Goal: Navigation & Orientation: Find specific page/section

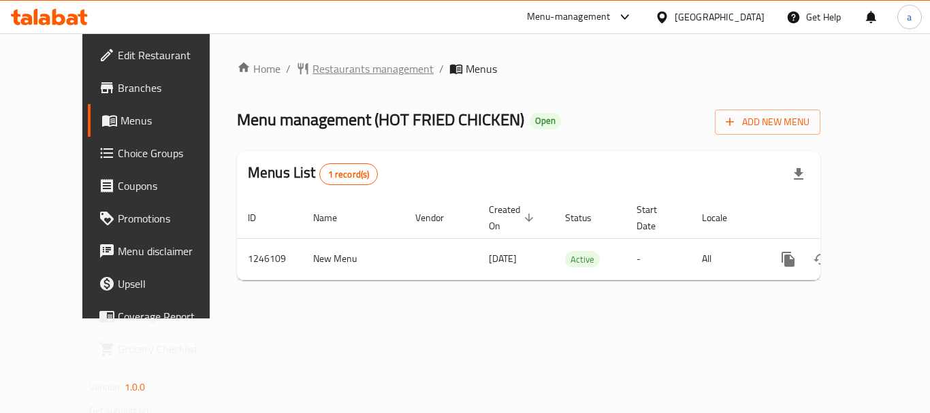
click at [312, 71] on span "Restaurants management" at bounding box center [372, 69] width 121 height 16
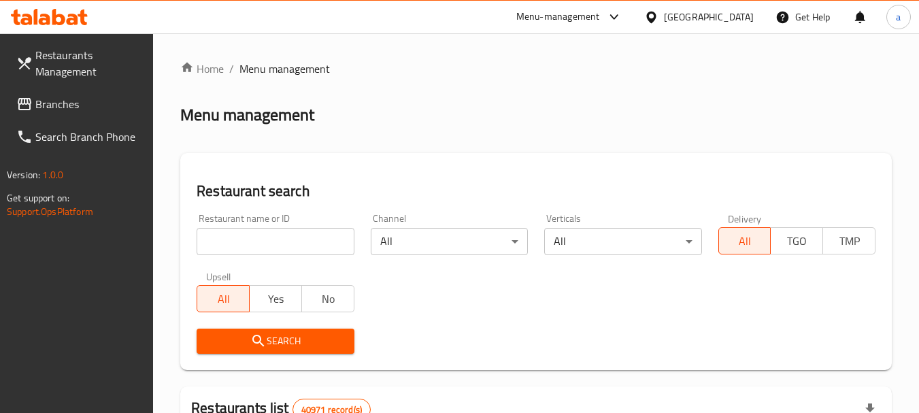
click at [65, 105] on span "Branches" at bounding box center [89, 104] width 108 height 16
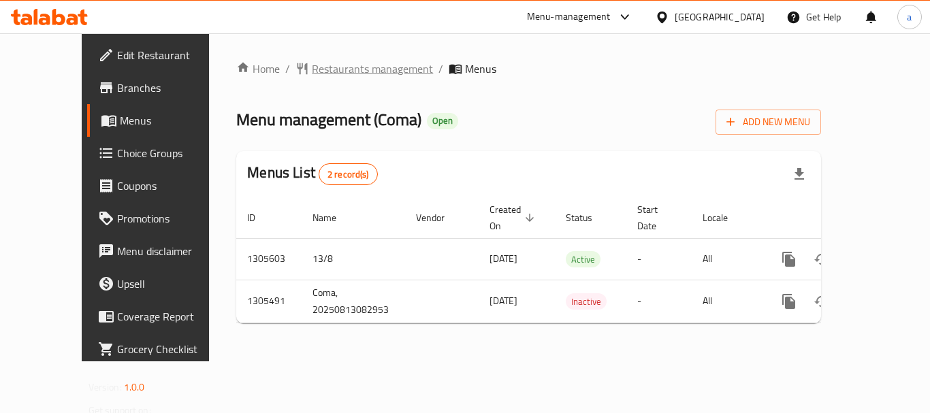
click at [312, 69] on span "Restaurants management" at bounding box center [372, 69] width 121 height 16
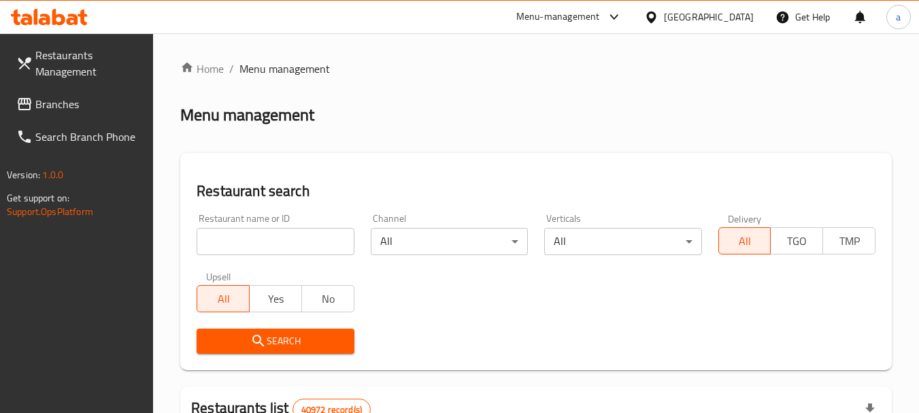
click at [63, 107] on span "Branches" at bounding box center [89, 104] width 108 height 16
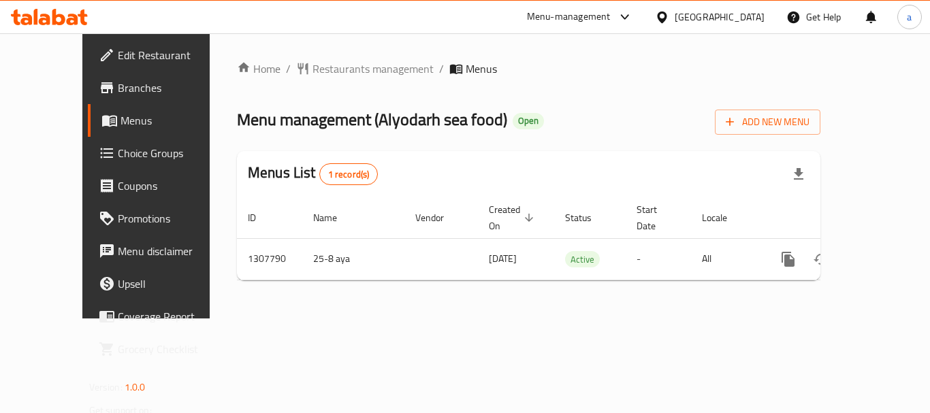
click at [692, 25] on div "[GEOGRAPHIC_DATA]" at bounding box center [719, 17] width 90 height 15
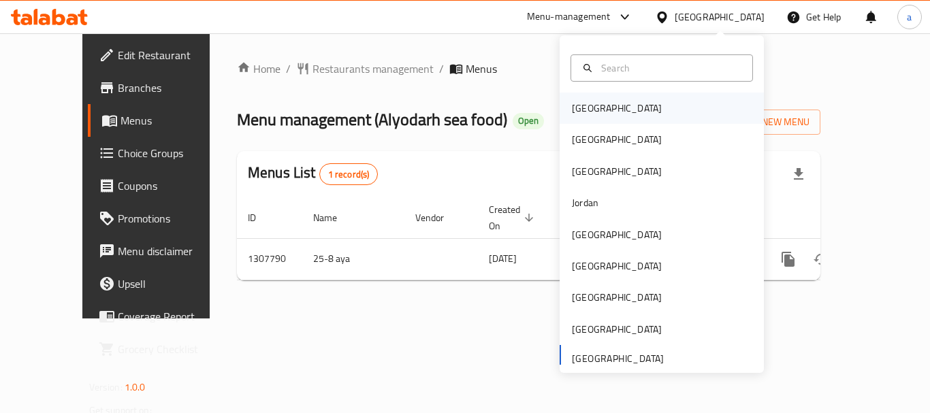
click at [613, 105] on div "Bahrain" at bounding box center [661, 108] width 204 height 31
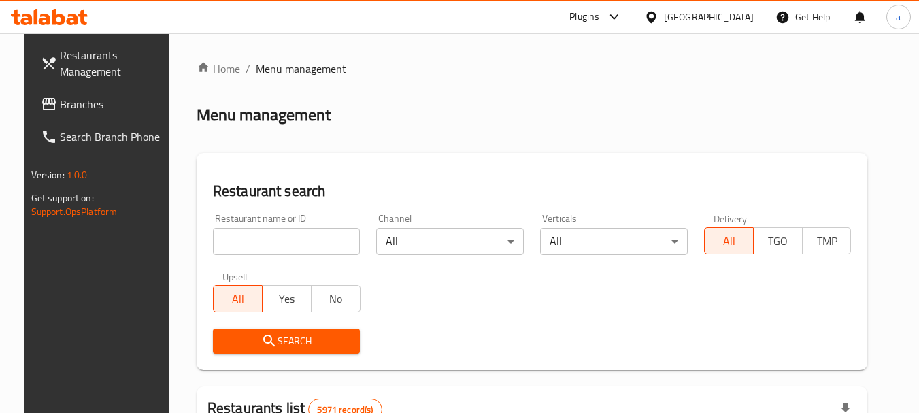
click at [60, 101] on span "Branches" at bounding box center [114, 104] width 108 height 16
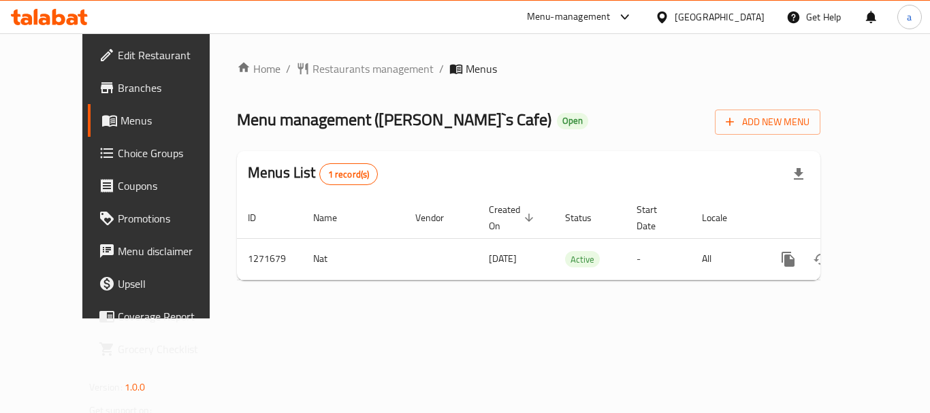
click at [669, 15] on icon at bounding box center [662, 17] width 14 height 14
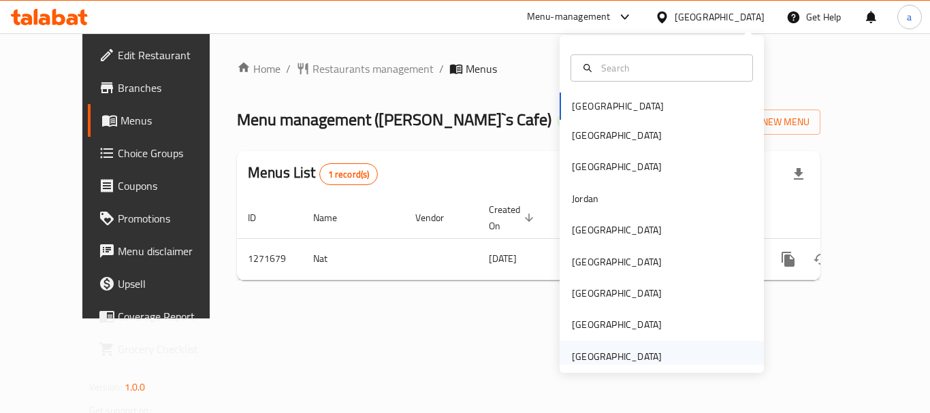
click at [622, 351] on div "[GEOGRAPHIC_DATA]" at bounding box center [617, 356] width 90 height 15
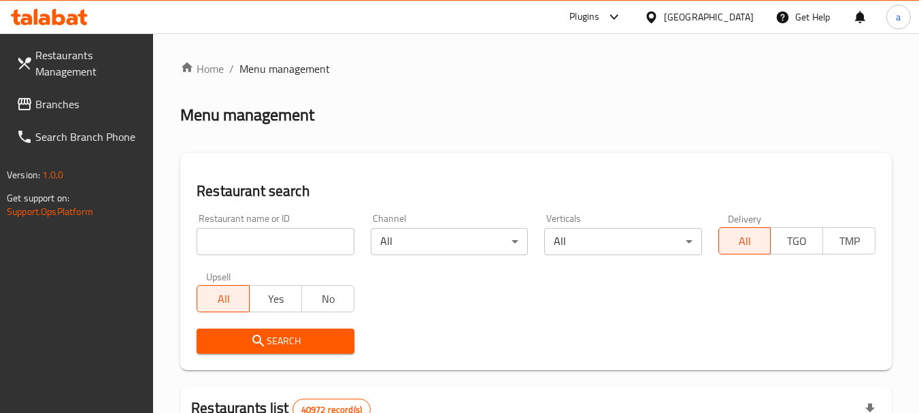
drag, startPoint x: 269, startPoint y: 248, endPoint x: 116, endPoint y: 149, distance: 181.6
click at [269, 248] on input "search" at bounding box center [275, 241] width 157 height 27
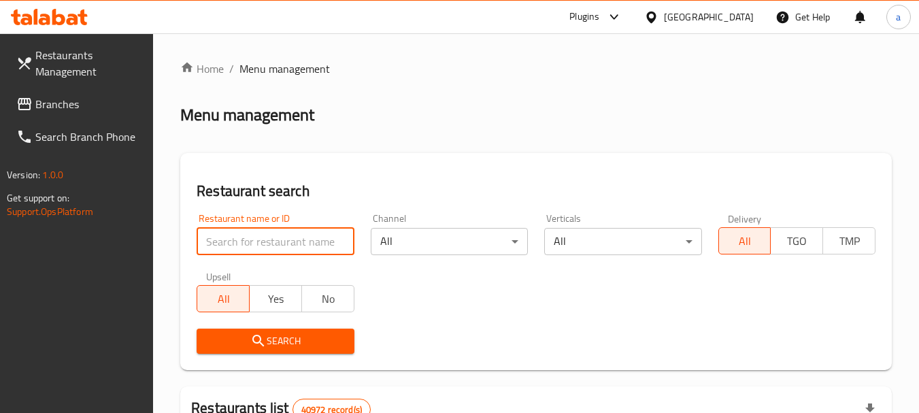
click at [72, 103] on span "Branches" at bounding box center [89, 104] width 108 height 16
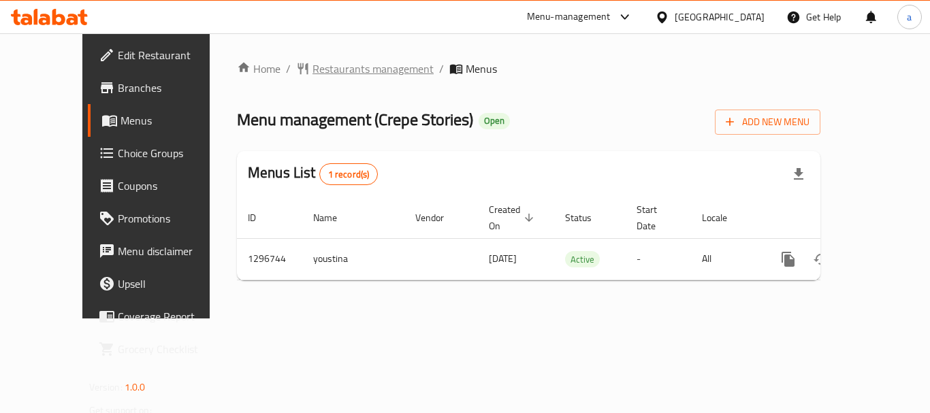
click at [312, 70] on span "Restaurants management" at bounding box center [372, 69] width 121 height 16
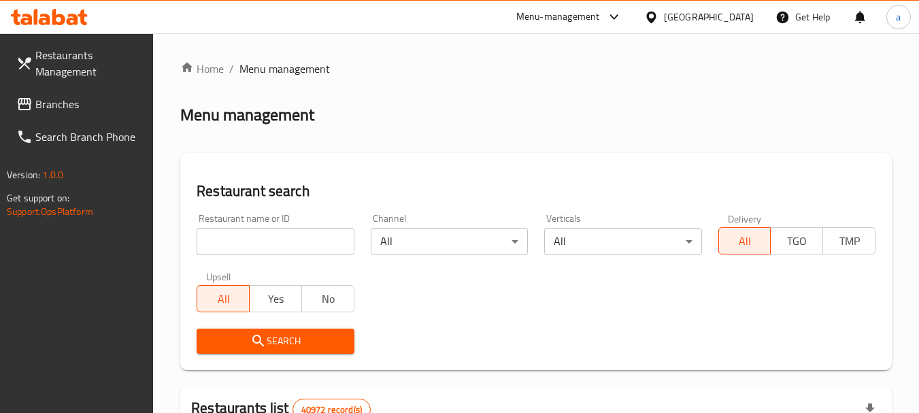
click at [52, 108] on span "Branches" at bounding box center [89, 104] width 108 height 16
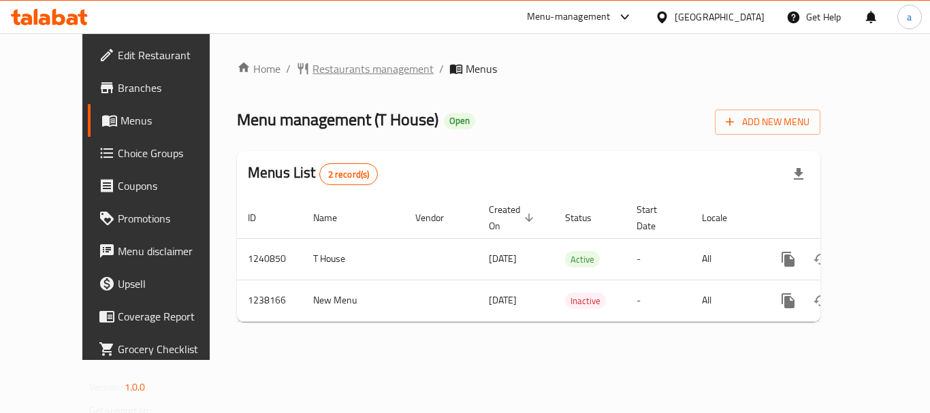
click at [312, 73] on span "Restaurants management" at bounding box center [372, 69] width 121 height 16
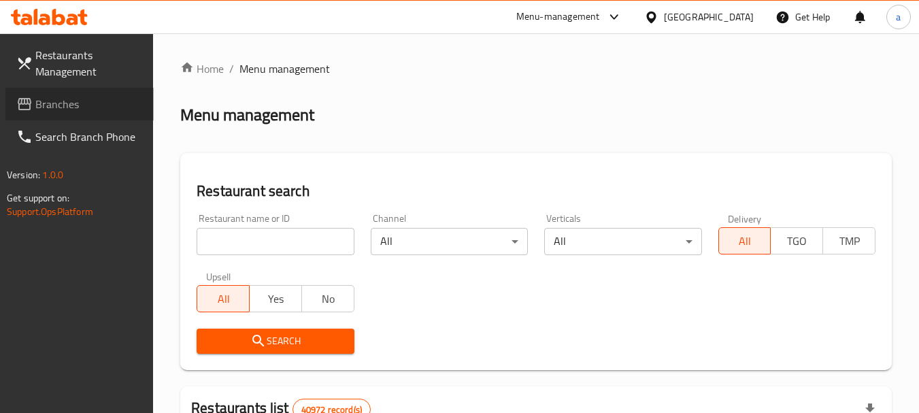
click at [97, 112] on span "Branches" at bounding box center [89, 104] width 108 height 16
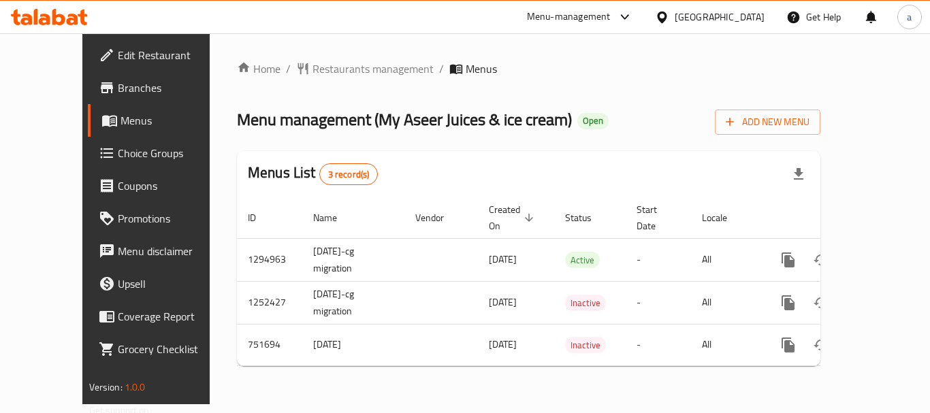
click at [261, 80] on div "Home / Restaurants management / Menus Menu management ( My Aseer Juices & ice c…" at bounding box center [528, 219] width 583 height 316
click at [312, 75] on span "Restaurants management" at bounding box center [372, 69] width 121 height 16
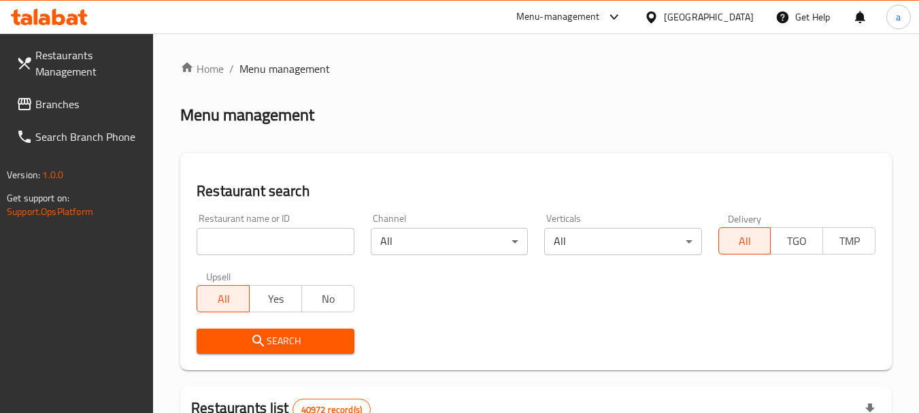
click at [91, 99] on span "Branches" at bounding box center [89, 104] width 108 height 16
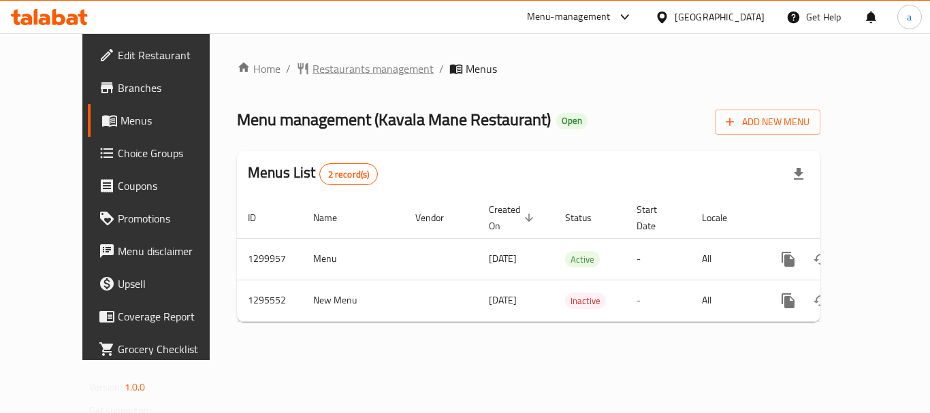
click at [333, 75] on span "Restaurants management" at bounding box center [372, 69] width 121 height 16
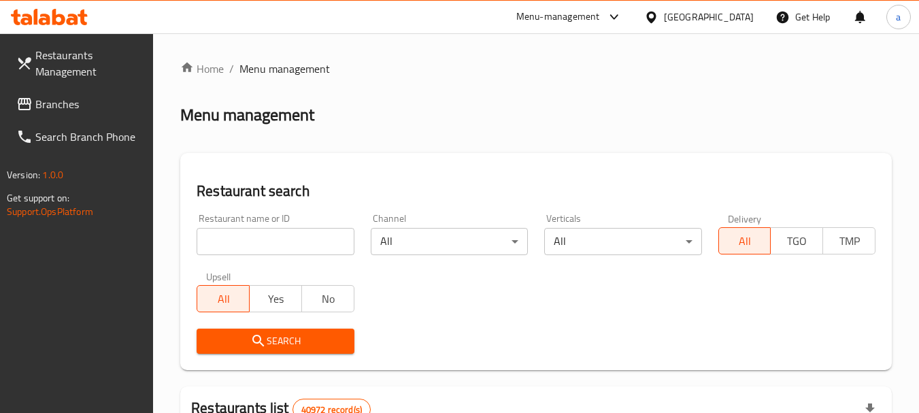
click at [97, 96] on span "Branches" at bounding box center [89, 104] width 108 height 16
